Goal: Entertainment & Leisure: Consume media (video, audio)

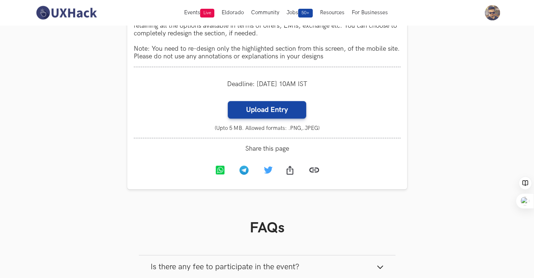
scroll to position [700, 0]
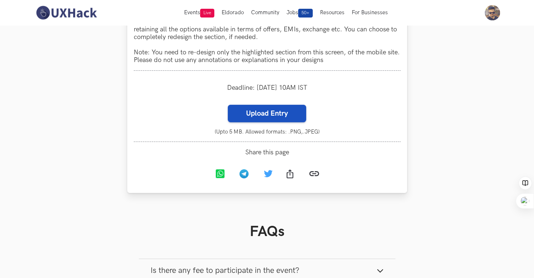
click at [272, 122] on label "Upload Entry" at bounding box center [267, 114] width 78 height 18
click at [228, 105] on input "Upload Entry" at bounding box center [228, 104] width 0 height 0
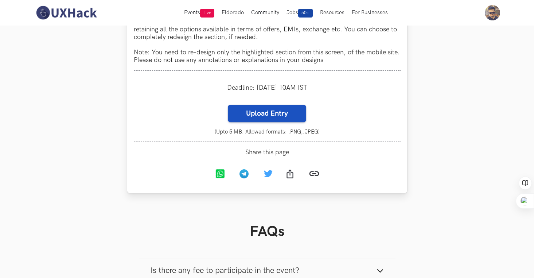
scroll to position [701, 0]
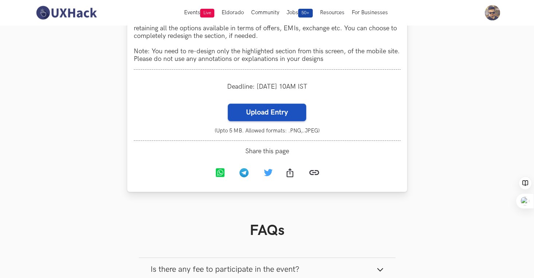
click at [267, 121] on label "Upload Entry" at bounding box center [267, 113] width 78 height 18
click at [228, 104] on input "Upload Entry" at bounding box center [228, 103] width 0 height 0
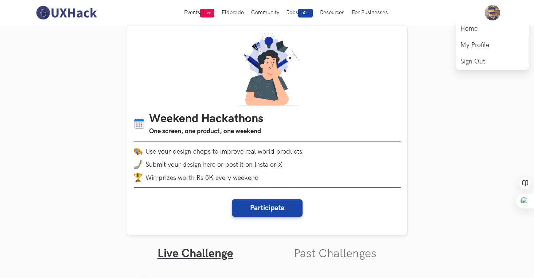
scroll to position [7, 0]
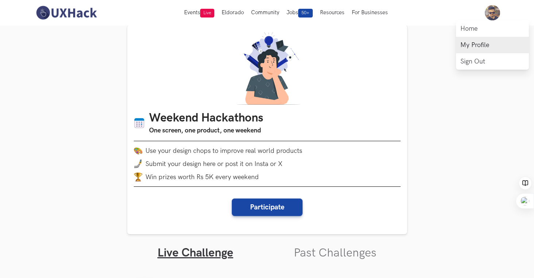
click at [468, 45] on link "My Profile" at bounding box center [492, 45] width 73 height 16
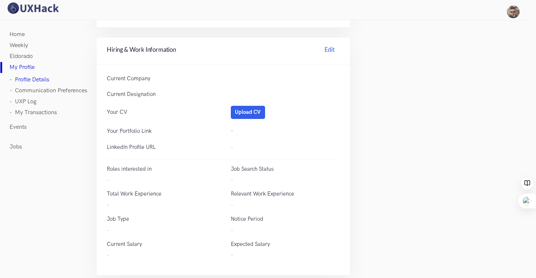
scroll to position [241, 0]
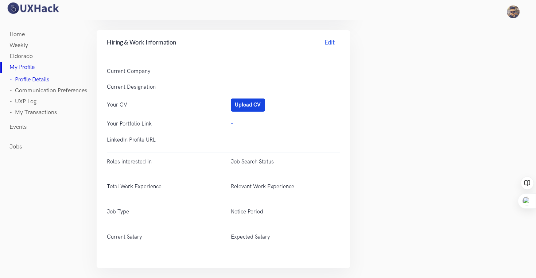
click at [254, 104] on button "Upload CV" at bounding box center [248, 104] width 34 height 13
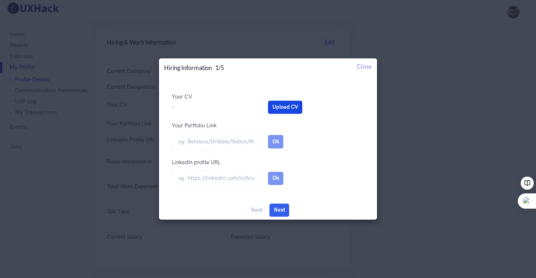
click at [291, 106] on button "Upload CV" at bounding box center [285, 107] width 34 height 13
click at [200, 136] on input "Your Portfolio Link" at bounding box center [216, 142] width 89 height 18
type input "www.arunkumarrajasekaran.com"
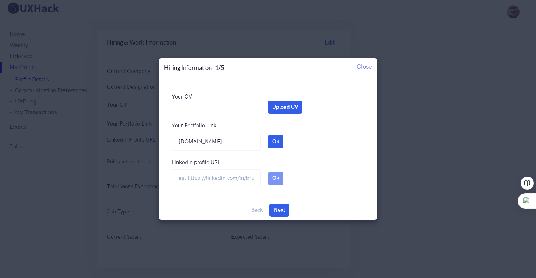
click at [322, 164] on div "LinkedIn profile URL Edit" at bounding box center [268, 163] width 193 height 11
click at [278, 138] on button "Ok" at bounding box center [275, 141] width 15 height 13
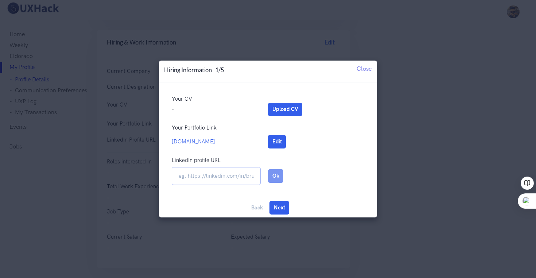
click at [237, 176] on input "url" at bounding box center [216, 176] width 89 height 18
click at [207, 178] on input "url" at bounding box center [216, 176] width 89 height 18
paste input "https://www.linkedin.com/in/akrajasekaran/"
type input "https://www.linkedin.com/in/akrajasekaran/"
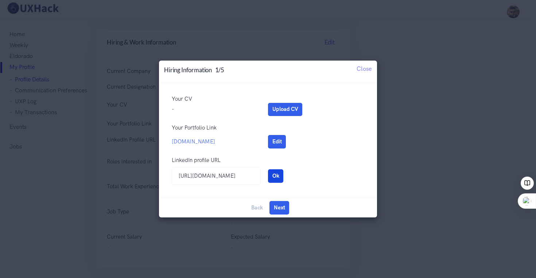
click at [274, 174] on button "Ok" at bounding box center [275, 175] width 15 height 13
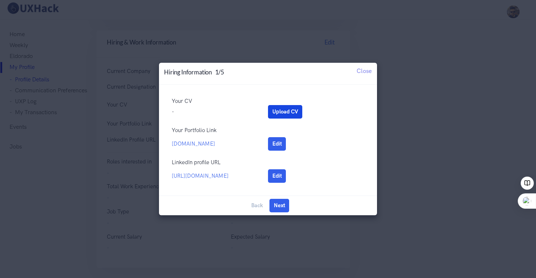
click at [281, 105] on button "Upload CV" at bounding box center [285, 111] width 34 height 13
click at [282, 206] on button "Next" at bounding box center [280, 205] width 20 height 13
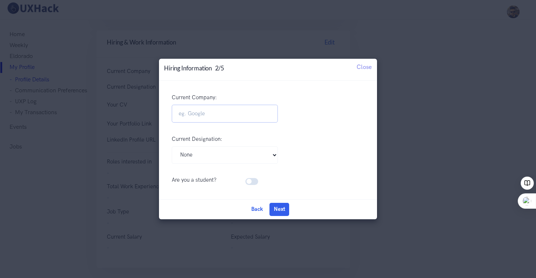
click at [231, 112] on input "Current Company:" at bounding box center [225, 114] width 106 height 18
click at [232, 154] on select "Pick Your Designation Associate Product Manager Product Designer Product Manage…" at bounding box center [225, 155] width 106 height 18
click at [283, 205] on button "Next" at bounding box center [280, 209] width 20 height 13
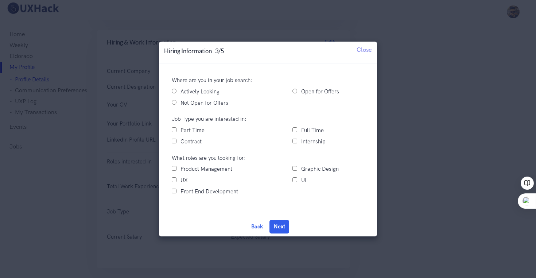
click at [178, 91] on div "Actively Looking" at bounding box center [225, 92] width 121 height 9
click at [175, 89] on input "Actively Looking" at bounding box center [174, 91] width 5 height 5
radio input "true"
click at [302, 128] on label "Full Time" at bounding box center [312, 130] width 23 height 9
click at [297, 128] on input "Full Time" at bounding box center [295, 129] width 5 height 5
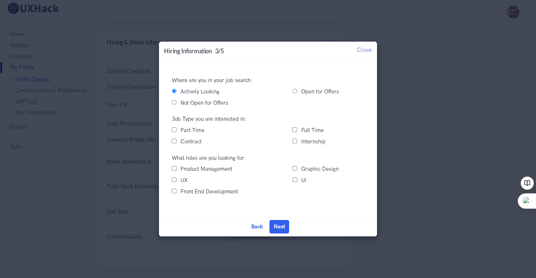
checkbox input "true"
click at [172, 179] on input "UX" at bounding box center [174, 179] width 5 height 5
checkbox input "true"
click at [294, 167] on input "Graphic Design" at bounding box center [295, 168] width 5 height 5
checkbox input "true"
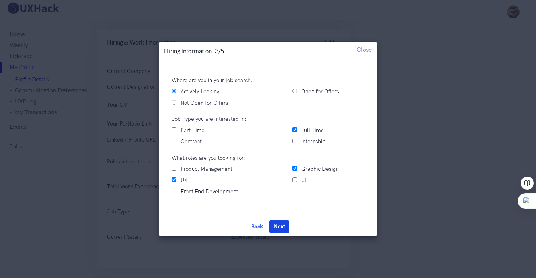
click at [272, 230] on button "Next" at bounding box center [280, 226] width 20 height 13
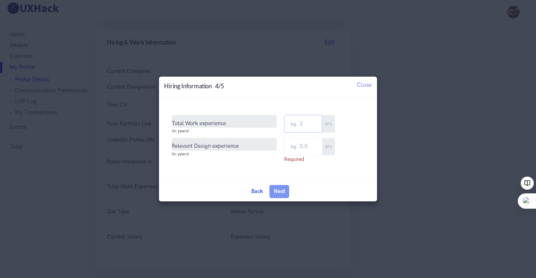
click at [304, 125] on input "Total Work Experience" at bounding box center [303, 124] width 38 height 18
type input "17"
click at [312, 146] on input "text" at bounding box center [303, 147] width 38 height 18
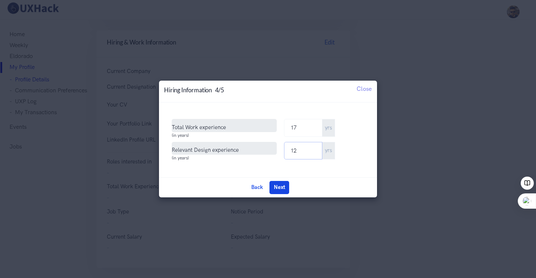
type input "12"
click at [281, 190] on button "Next" at bounding box center [280, 187] width 20 height 13
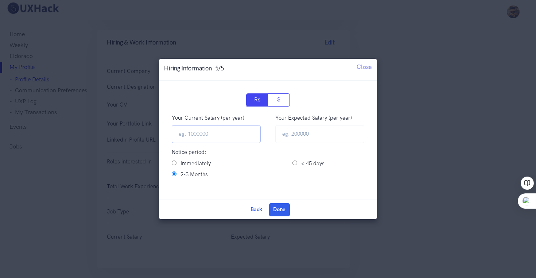
click at [225, 134] on input "Your Current Salary (per year)" at bounding box center [216, 134] width 89 height 18
type input "3441280"
click at [317, 136] on input "text" at bounding box center [319, 134] width 89 height 18
type input "4500000"
click at [175, 160] on input "Immediately" at bounding box center [174, 162] width 5 height 5
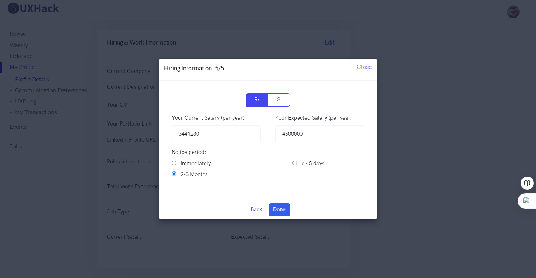
radio input "true"
click at [280, 208] on button "Done" at bounding box center [279, 209] width 21 height 13
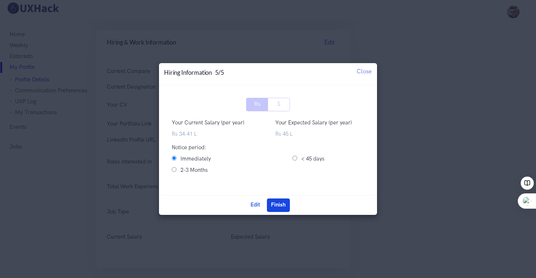
click at [278, 205] on button "Finish" at bounding box center [278, 204] width 23 height 13
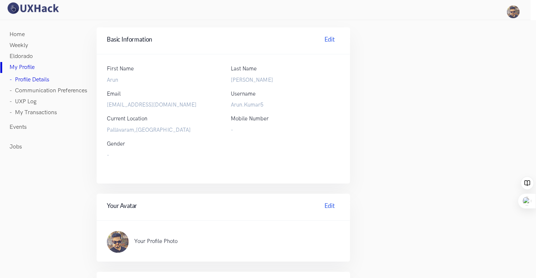
scroll to position [0, 0]
click at [327, 38] on link "Edit" at bounding box center [330, 40] width 20 height 11
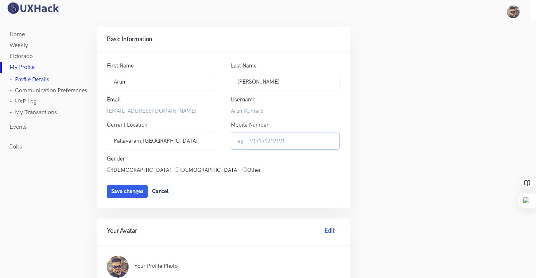
click at [266, 142] on input "Mobile Number" at bounding box center [285, 141] width 109 height 18
type input "+919486134900"
click at [162, 144] on input "Pallāvaram,[GEOGRAPHIC_DATA]" at bounding box center [161, 141] width 109 height 18
drag, startPoint x: 163, startPoint y: 140, endPoint x: 96, endPoint y: 136, distance: 66.9
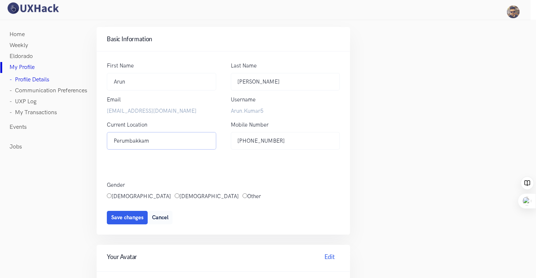
type input "Perumbakkam"
click at [179, 192] on label "[DEMOGRAPHIC_DATA]" at bounding box center [208, 196] width 59 height 9
click at [175, 193] on input "[DEMOGRAPHIC_DATA]" at bounding box center [177, 195] width 5 height 5
radio input "true"
click at [194, 164] on div "Current Location Perumbakkam The field does not contain valid characters. Use f…" at bounding box center [161, 148] width 109 height 55
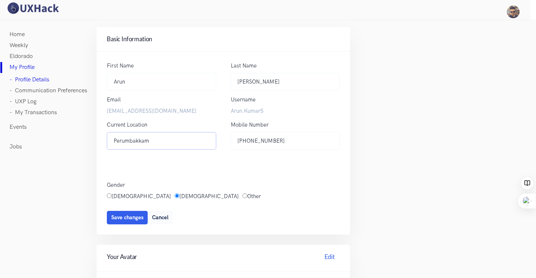
click at [173, 146] on input "Perumbakkam" at bounding box center [161, 141] width 109 height 18
type input "Perumbakkam,Chennai,India"
click at [123, 214] on span "Save changes" at bounding box center [127, 217] width 32 height 6
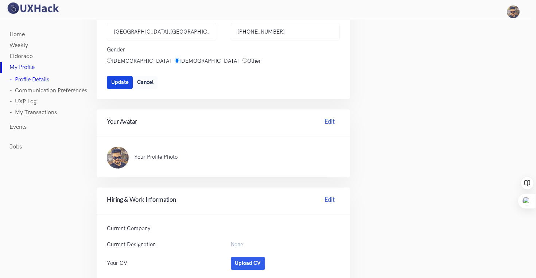
scroll to position [110, 0]
click at [328, 119] on link "Edit" at bounding box center [330, 121] width 20 height 11
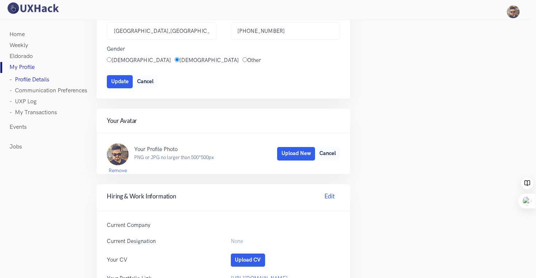
scroll to position [113, 0]
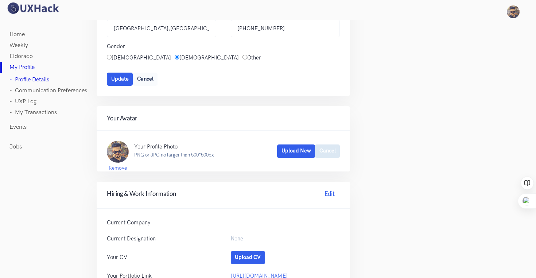
click at [327, 150] on button "Cancel" at bounding box center [327, 150] width 25 height 13
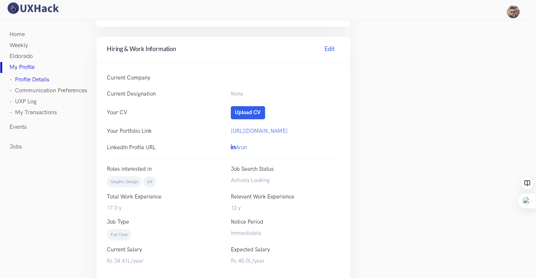
scroll to position [273, 0]
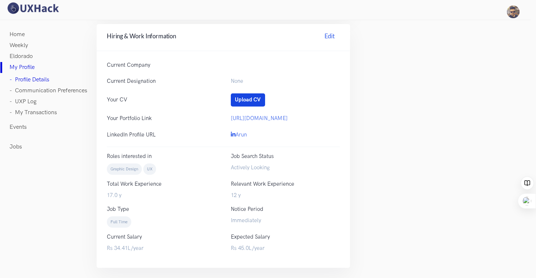
click at [247, 97] on button "Upload CV" at bounding box center [248, 99] width 34 height 13
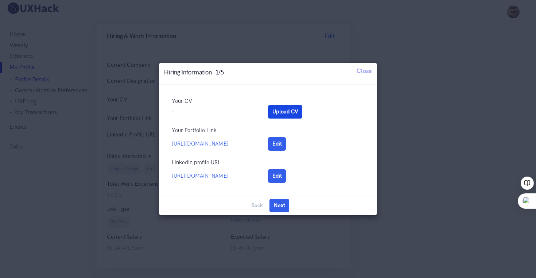
click at [285, 105] on button "Upload CV" at bounding box center [285, 111] width 34 height 13
click at [371, 71] on span "Close" at bounding box center [364, 70] width 15 height 7
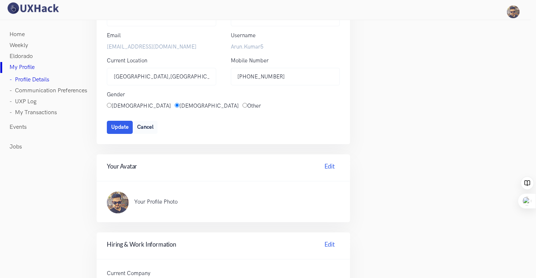
scroll to position [0, 0]
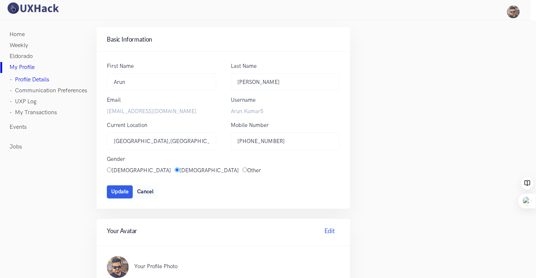
drag, startPoint x: 58, startPoint y: 92, endPoint x: 56, endPoint y: 86, distance: 5.7
click at [58, 92] on link "- Communication Preferences" at bounding box center [48, 90] width 78 height 11
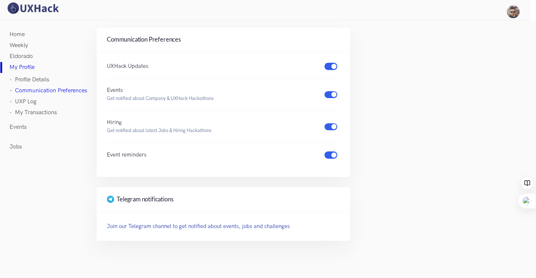
click at [32, 101] on link "- UXP Log" at bounding box center [22, 101] width 27 height 11
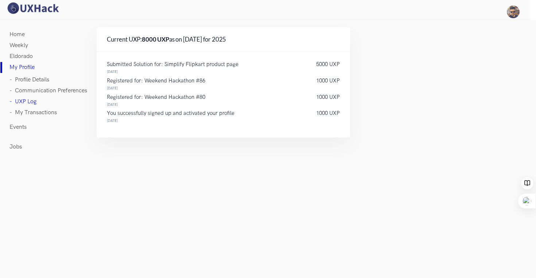
click at [40, 113] on link "- My Transactions" at bounding box center [32, 112] width 47 height 11
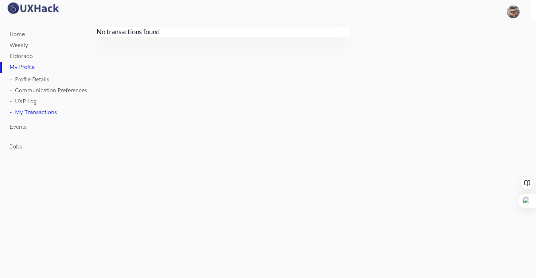
click at [19, 126] on link "Events" at bounding box center [17, 127] width 17 height 11
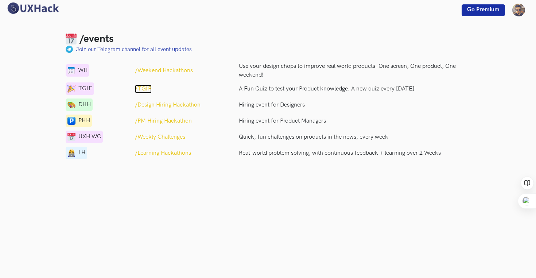
click at [146, 89] on p "/TGIF" at bounding box center [143, 89] width 17 height 9
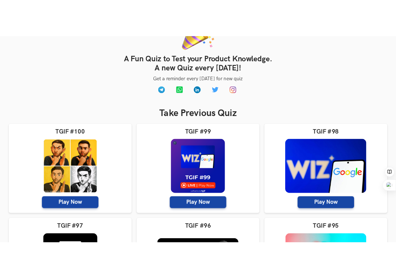
scroll to position [70, 0]
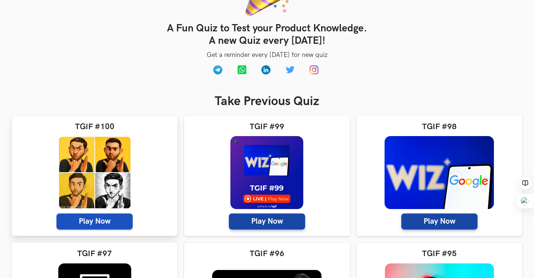
click at [108, 225] on span "Play Now" at bounding box center [95, 221] width 76 height 16
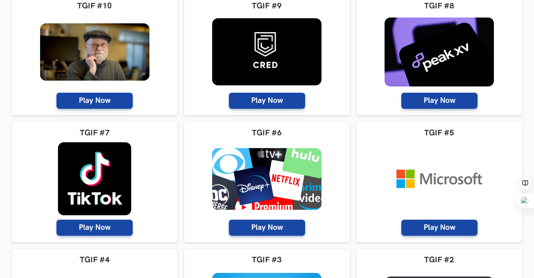
scroll to position [4229, 0]
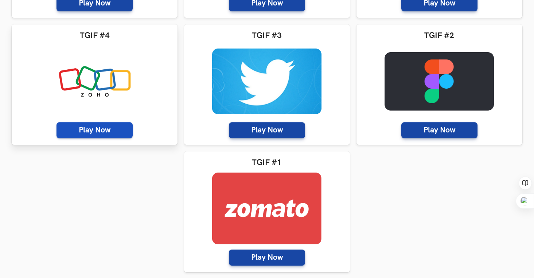
click at [95, 125] on span "Play Now" at bounding box center [95, 130] width 76 height 16
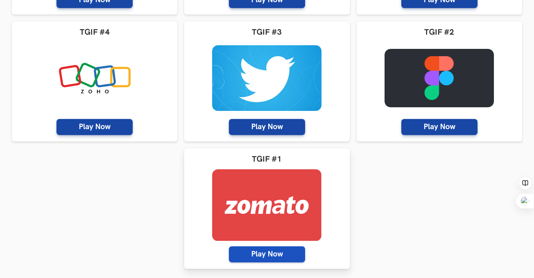
click at [269, 256] on span "Play Now" at bounding box center [267, 254] width 76 height 16
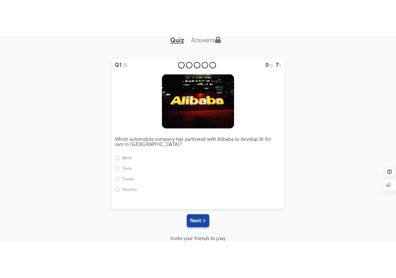
scroll to position [64, 0]
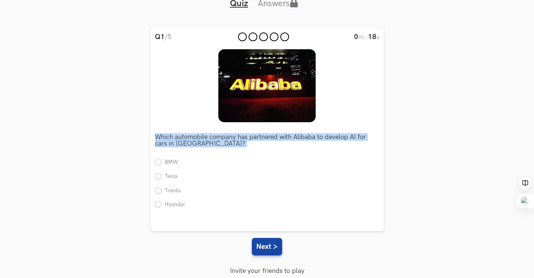
drag, startPoint x: 155, startPoint y: 135, endPoint x: 187, endPoint y: 213, distance: 84.4
click at [187, 213] on div "Which automobile company has partnered with Alibaba to develop AI for cars in […" at bounding box center [267, 168] width 225 height 93
copy div "Which automobile company has partnered with Alibaba to develop AI for cars in […"
drag, startPoint x: 523, startPoint y: 198, endPoint x: 519, endPoint y: 197, distance: 4.6
click at [519, 197] on div at bounding box center [525, 200] width 18 height 15
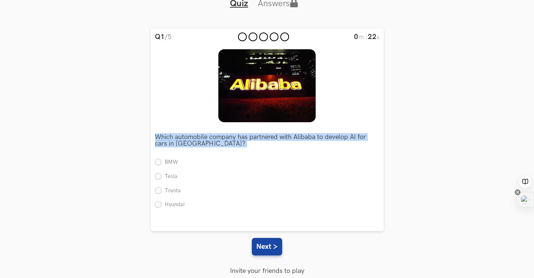
click at [525, 199] on img at bounding box center [525, 199] width 9 height 9
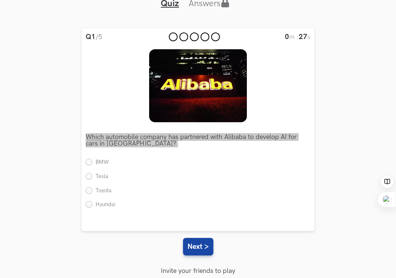
scroll to position [66, 0]
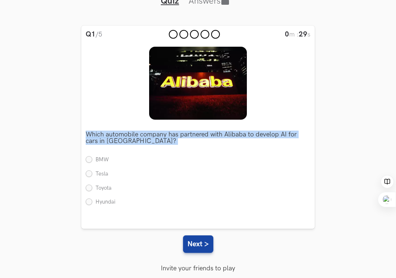
click at [191, 134] on p "Which automobile company has partnered with Alibaba to develop AI for cars in C…" at bounding box center [198, 137] width 225 height 13
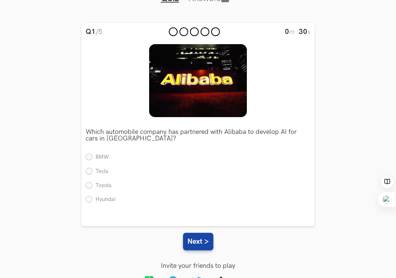
scroll to position [71, 0]
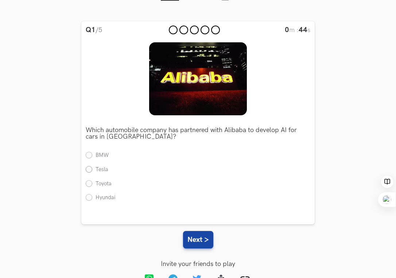
click at [90, 169] on label "Tesla" at bounding box center [97, 170] width 23 height 8
click at [90, 169] on input "Tesla" at bounding box center [89, 169] width 7 height 7
radio input "true"
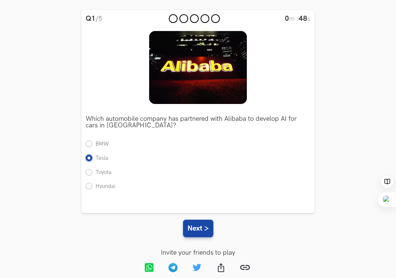
scroll to position [80, 0]
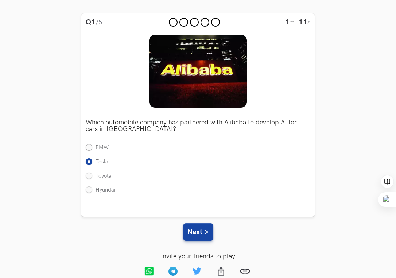
click at [101, 144] on label "BMW" at bounding box center [97, 148] width 23 height 8
click at [92, 145] on input "BMW" at bounding box center [89, 148] width 7 height 7
radio input "true"
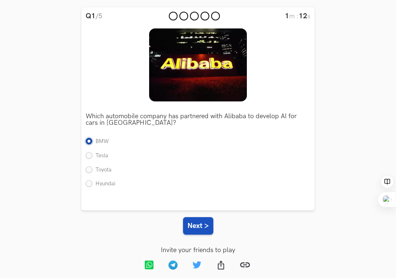
scroll to position [85, 0]
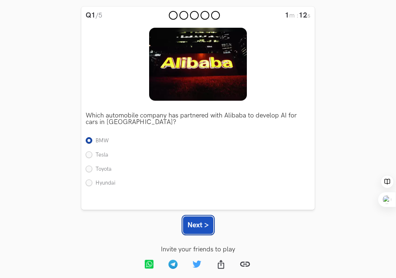
click at [198, 220] on button "Next >" at bounding box center [198, 225] width 30 height 18
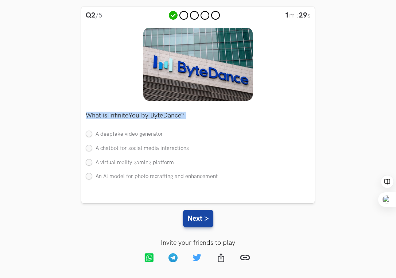
drag, startPoint x: 86, startPoint y: 115, endPoint x: 239, endPoint y: 186, distance: 167.9
click at [239, 186] on div "What is InfiniteYou by ByteDance? Single A deepfake video generator A chatbot f…" at bounding box center [198, 144] width 225 height 86
copy div "What is InfiniteYou by ByteDance? Single A deepfake video generator A chatbot f…"
click at [143, 162] on label "A virtual reality gaming platform" at bounding box center [130, 163] width 88 height 8
click at [92, 162] on input "A virtual reality gaming platform" at bounding box center [89, 162] width 7 height 7
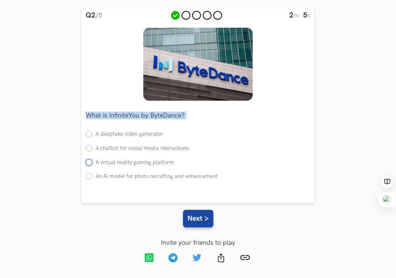
radio input "true"
click at [200, 216] on button "Next >" at bounding box center [198, 219] width 30 height 18
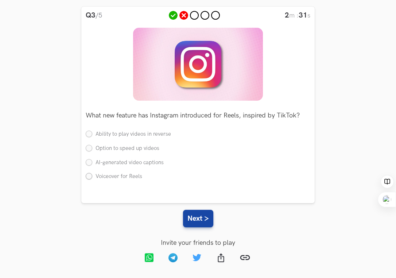
click at [128, 177] on label "Voiceover for Reels" at bounding box center [114, 177] width 57 height 8
click at [92, 177] on input "Voiceover for Reels" at bounding box center [89, 177] width 7 height 7
radio input "true"
click at [202, 220] on button "Next >" at bounding box center [198, 219] width 30 height 18
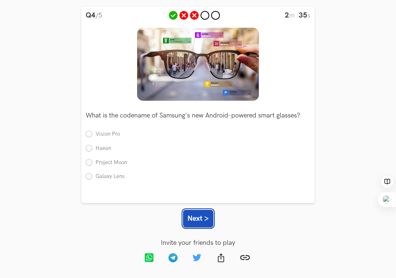
scroll to position [86, 0]
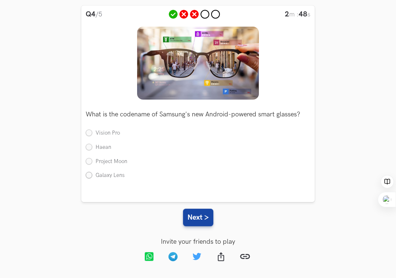
click at [119, 177] on label "Galaxy Lens" at bounding box center [105, 176] width 39 height 8
click at [92, 177] on input "Galaxy Lens" at bounding box center [89, 176] width 7 height 7
radio input "true"
click at [204, 218] on button "Next >" at bounding box center [198, 218] width 30 height 18
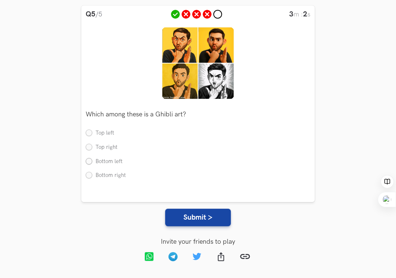
click at [111, 162] on label "Bottom left" at bounding box center [104, 162] width 37 height 8
click at [92, 162] on input "Bottom left" at bounding box center [89, 161] width 7 height 7
radio input "true"
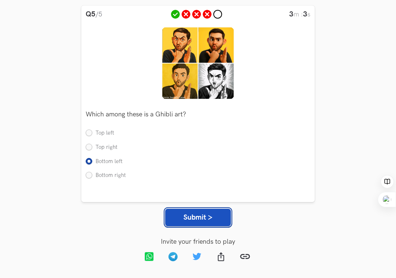
click at [201, 221] on button "Submit >" at bounding box center [198, 218] width 66 height 18
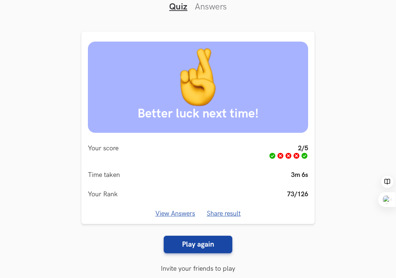
scroll to position [89, 0]
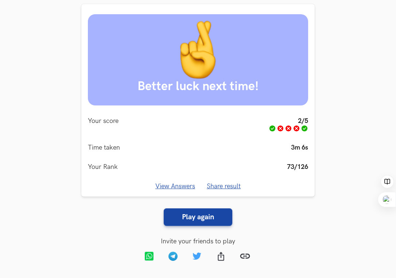
click at [178, 184] on link "View Answers" at bounding box center [175, 186] width 40 height 8
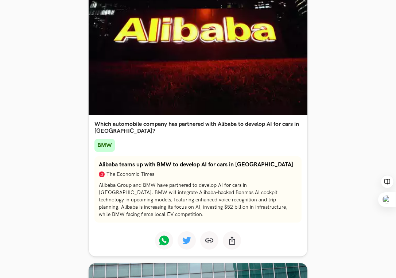
scroll to position [0, 0]
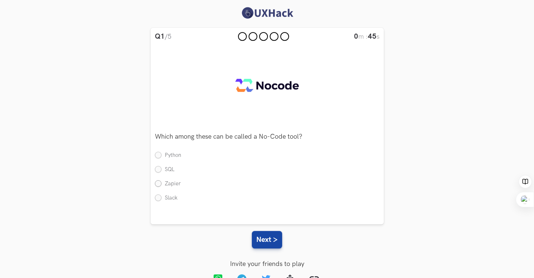
click at [158, 182] on label "Zapier" at bounding box center [168, 184] width 26 height 8
click at [158, 182] on input "Zapier" at bounding box center [158, 184] width 7 height 7
radio input "true"
click at [270, 241] on button "Next >" at bounding box center [267, 240] width 30 height 18
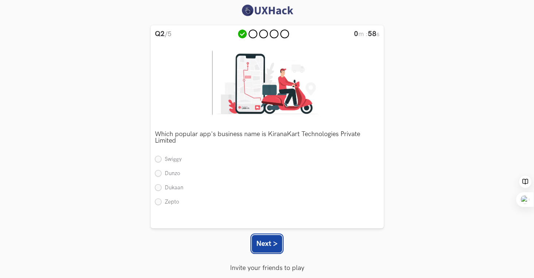
scroll to position [3, 0]
click at [170, 158] on label "Swiggy" at bounding box center [168, 159] width 27 height 8
click at [162, 158] on input "Swiggy" at bounding box center [158, 159] width 7 height 7
radio input "true"
click at [266, 244] on button "Next >" at bounding box center [267, 244] width 30 height 18
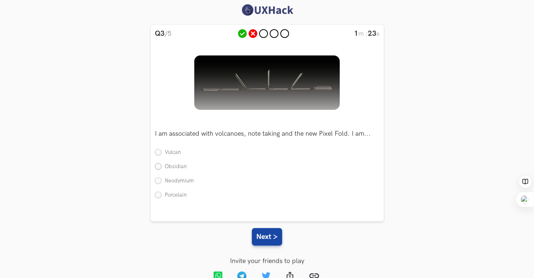
click at [176, 166] on label "Obsidian" at bounding box center [171, 167] width 32 height 8
click at [162, 166] on input "Obsidian" at bounding box center [158, 167] width 7 height 7
radio input "true"
click at [280, 238] on button "Next >" at bounding box center [267, 237] width 30 height 18
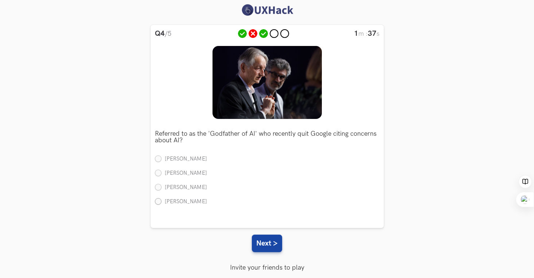
click at [193, 200] on label "Geoffrey Hinton" at bounding box center [181, 202] width 52 height 8
click at [162, 200] on input "Geoffrey Hinton" at bounding box center [158, 201] width 7 height 7
radio input "true"
click at [272, 243] on button "Next >" at bounding box center [267, 244] width 30 height 18
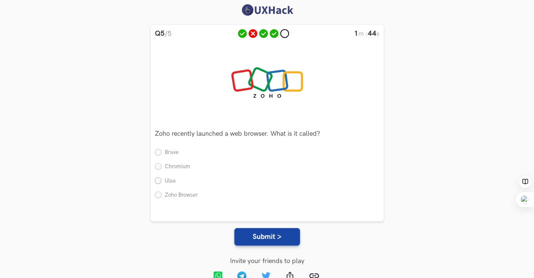
click at [167, 181] on label "Ulaa" at bounding box center [165, 181] width 21 height 8
click at [162, 181] on input "Ulaa" at bounding box center [158, 181] width 7 height 7
radio input "true"
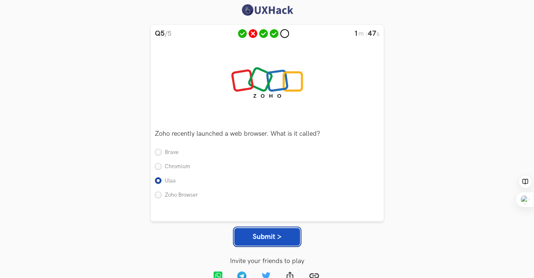
click at [271, 236] on button "Submit >" at bounding box center [268, 237] width 66 height 18
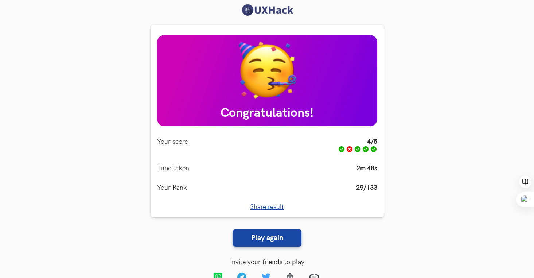
click at [265, 207] on span "Share result" at bounding box center [267, 207] width 34 height 8
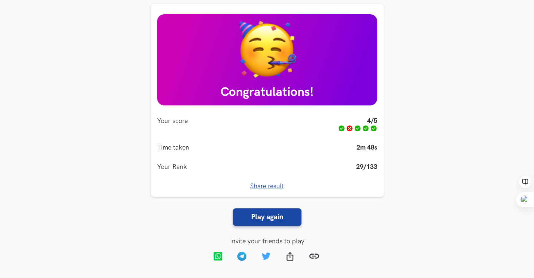
scroll to position [0, 0]
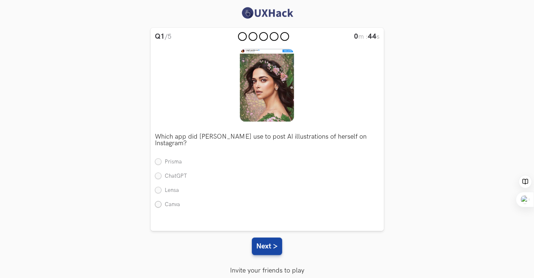
click at [159, 205] on label "Canva" at bounding box center [167, 205] width 25 height 8
click at [159, 205] on input "Canva" at bounding box center [158, 204] width 7 height 7
radio input "true"
click at [271, 244] on button "Next >" at bounding box center [267, 246] width 30 height 18
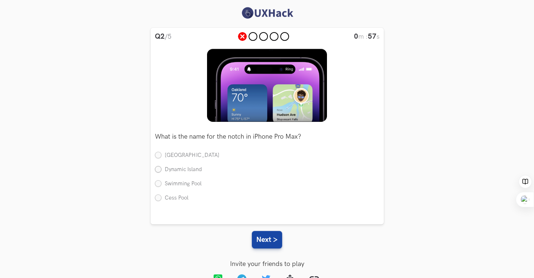
click at [170, 168] on label "Dynamic Island" at bounding box center [178, 170] width 47 height 8
click at [162, 168] on input "Dynamic Island" at bounding box center [158, 170] width 7 height 7
radio input "true"
click at [265, 240] on button "Next >" at bounding box center [267, 240] width 30 height 18
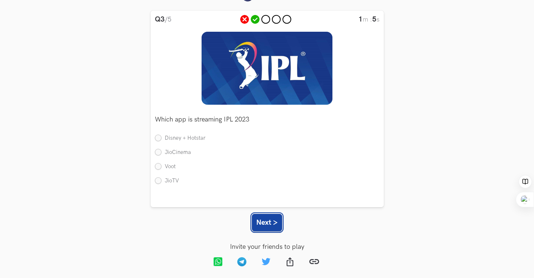
scroll to position [18, 0]
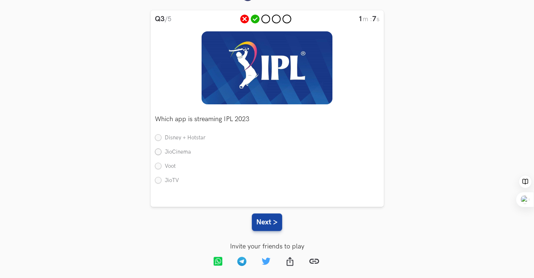
click at [177, 151] on label "JioCinema" at bounding box center [173, 152] width 36 height 8
click at [162, 151] on input "JioCinema" at bounding box center [158, 152] width 7 height 7
radio input "true"
click at [265, 222] on button "Next >" at bounding box center [267, 222] width 30 height 18
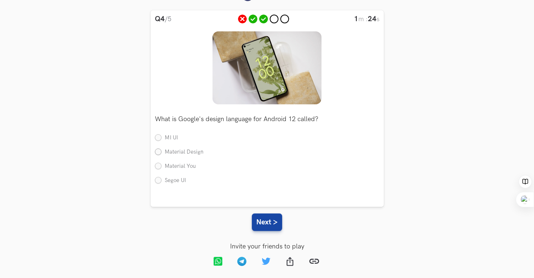
click at [183, 154] on label "Material Design" at bounding box center [179, 152] width 49 height 8
click at [162, 154] on input "Material Design" at bounding box center [158, 152] width 7 height 7
radio input "true"
click at [277, 224] on button "Next >" at bounding box center [267, 222] width 30 height 18
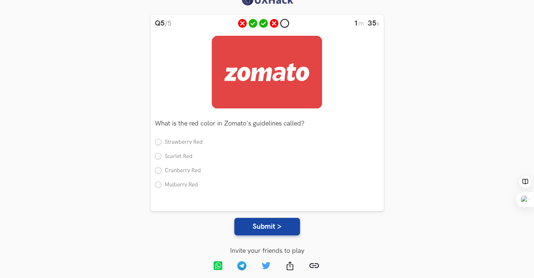
scroll to position [8, 0]
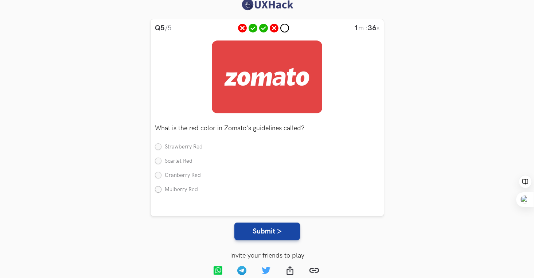
click at [185, 189] on label "Mulberry Red" at bounding box center [176, 190] width 43 height 8
click at [162, 189] on input "Mulberry Red" at bounding box center [158, 189] width 7 height 7
radio input "true"
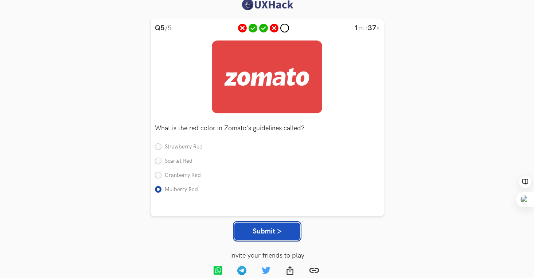
click at [256, 231] on button "Submit >" at bounding box center [268, 232] width 66 height 18
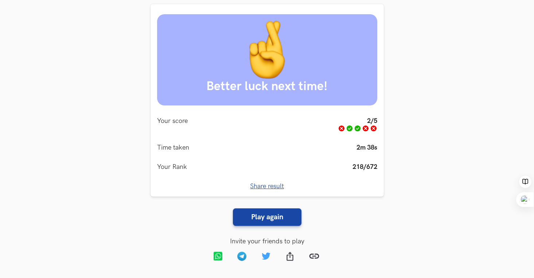
scroll to position [0, 0]
